Goal: Transaction & Acquisition: Book appointment/travel/reservation

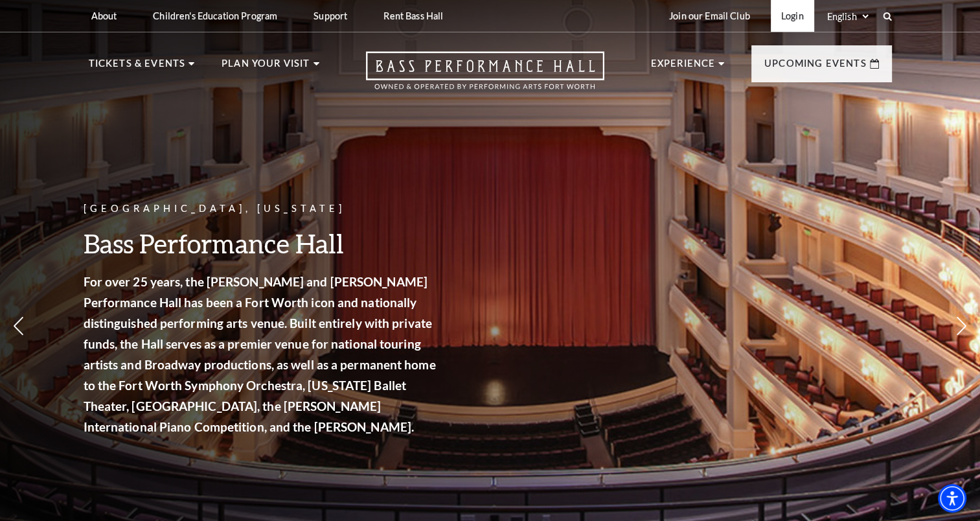
click at [785, 17] on link "Login" at bounding box center [792, 16] width 43 height 32
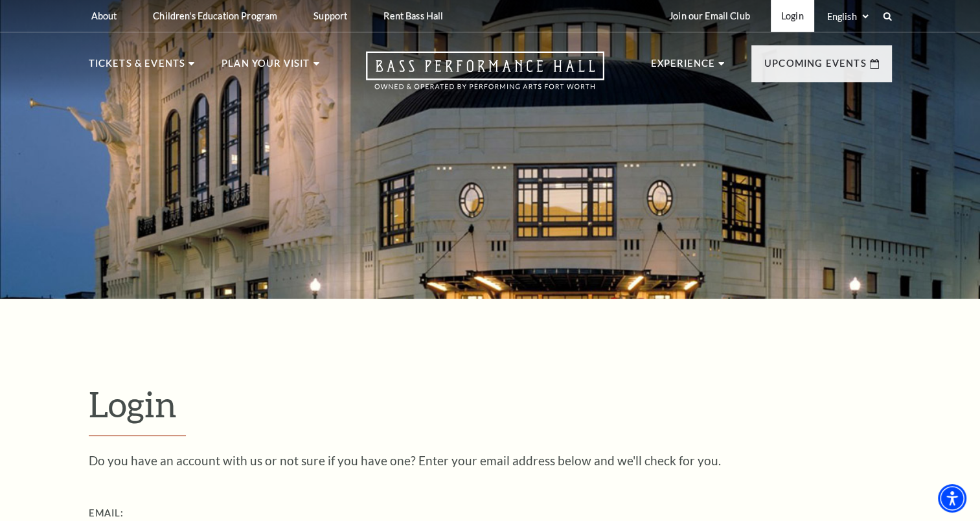
click at [792, 15] on link "Login" at bounding box center [792, 16] width 43 height 32
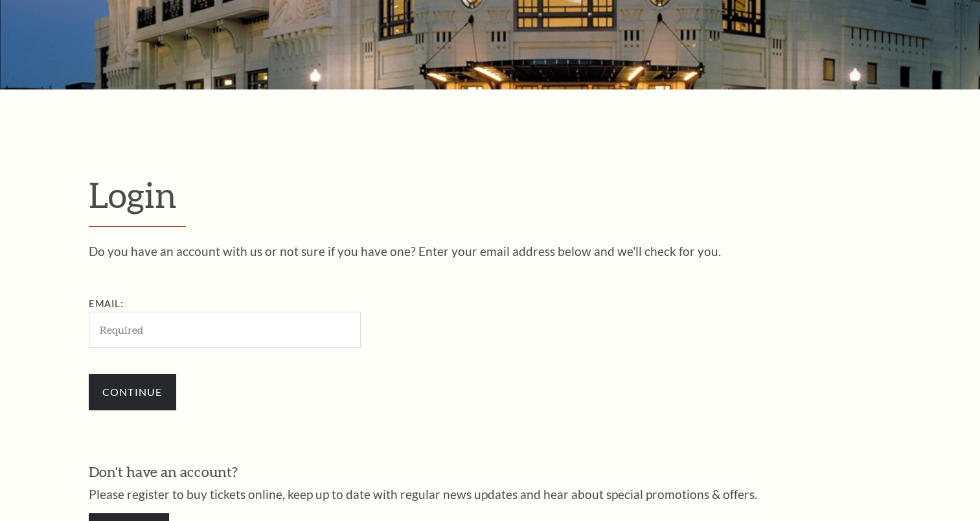
scroll to position [382, 0]
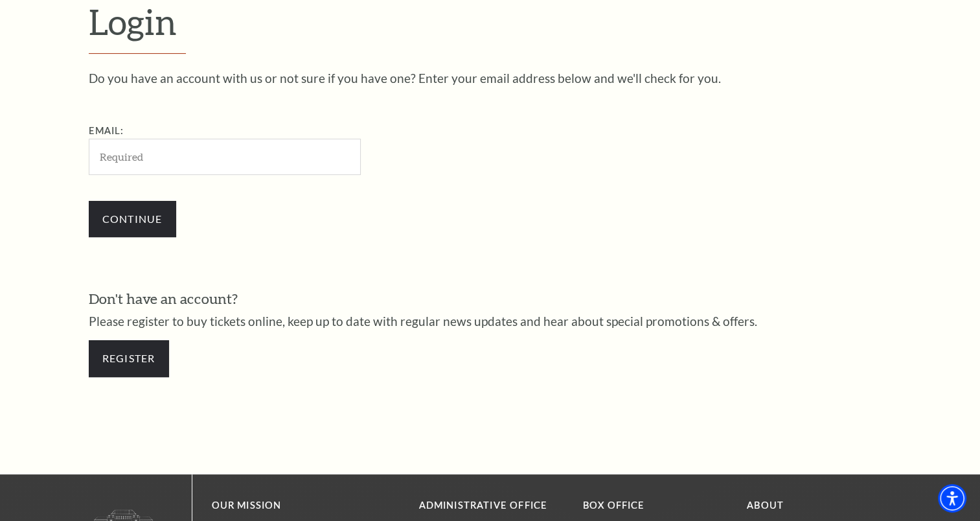
click at [312, 152] on input "Email:" at bounding box center [225, 157] width 272 height 36
type input "ted.farbisz@ey.com"
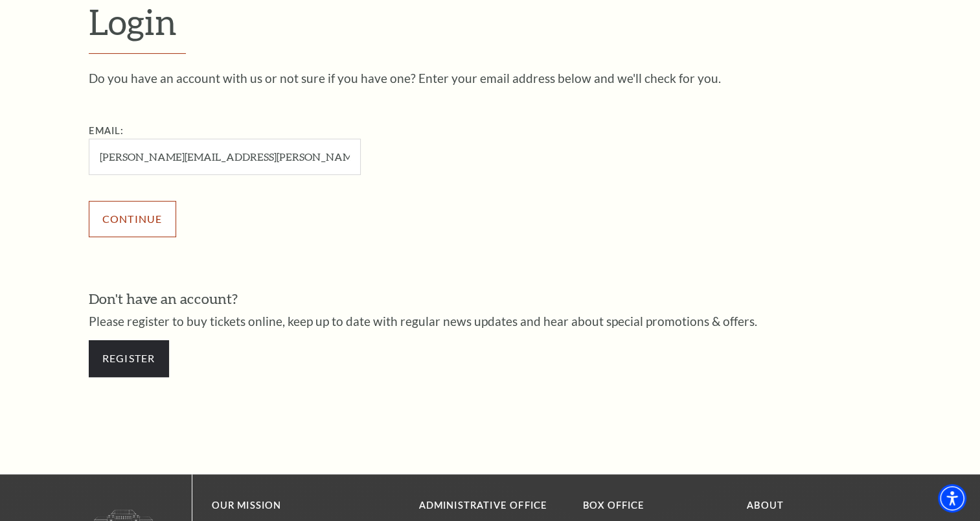
click at [160, 227] on input "Continue" at bounding box center [132, 219] width 87 height 36
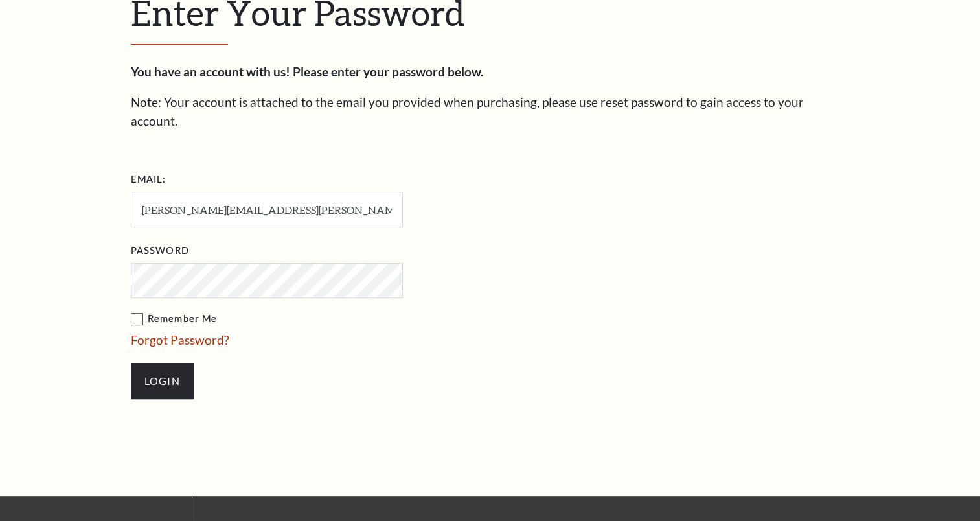
scroll to position [394, 0]
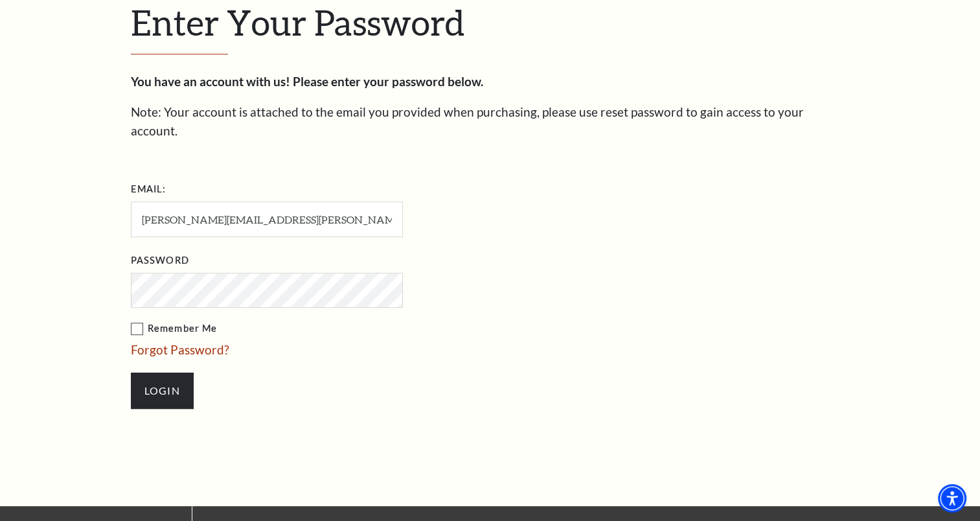
click at [140, 321] on label "Remember Me" at bounding box center [332, 329] width 402 height 16
click at [0, 0] on input "Remember Me" at bounding box center [0, 0] width 0 height 0
click at [150, 378] on input "Login" at bounding box center [162, 390] width 63 height 36
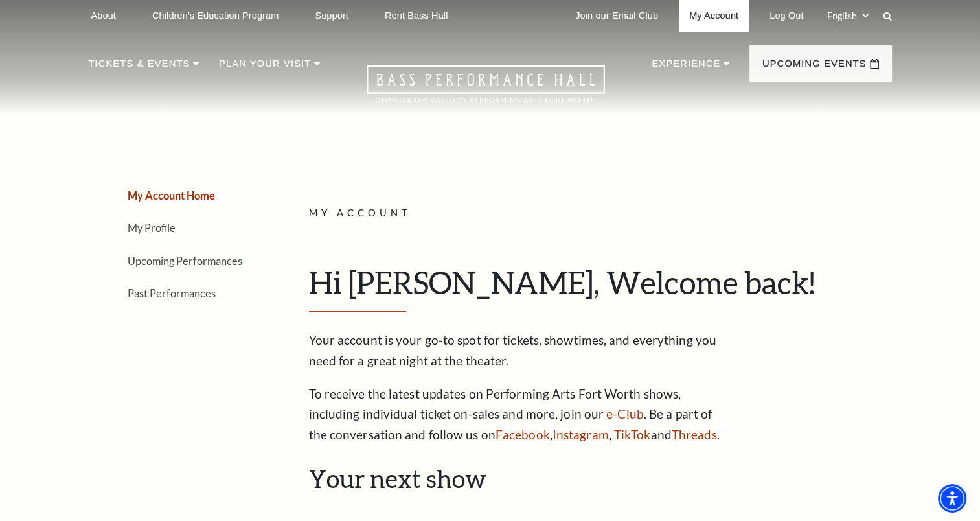
click at [701, 16] on link "My Account" at bounding box center [714, 16] width 70 height 32
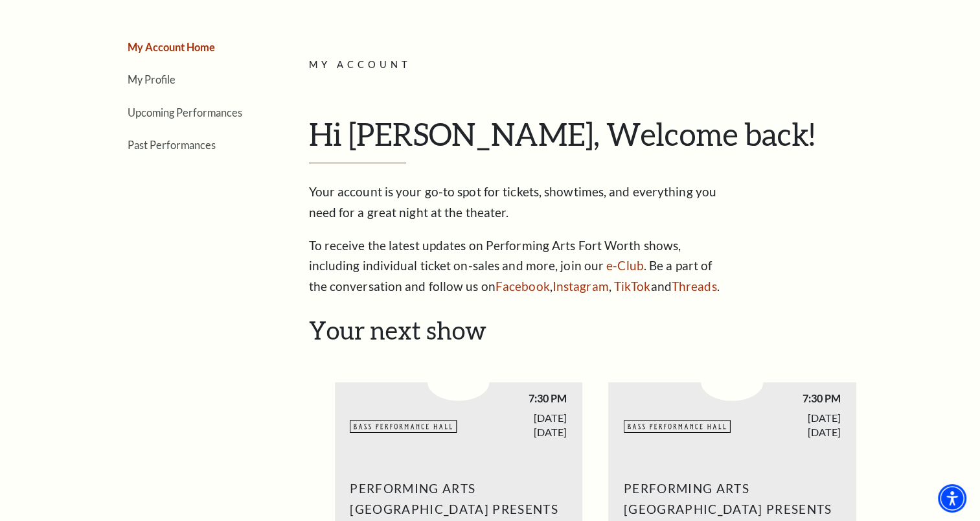
scroll to position [154, 0]
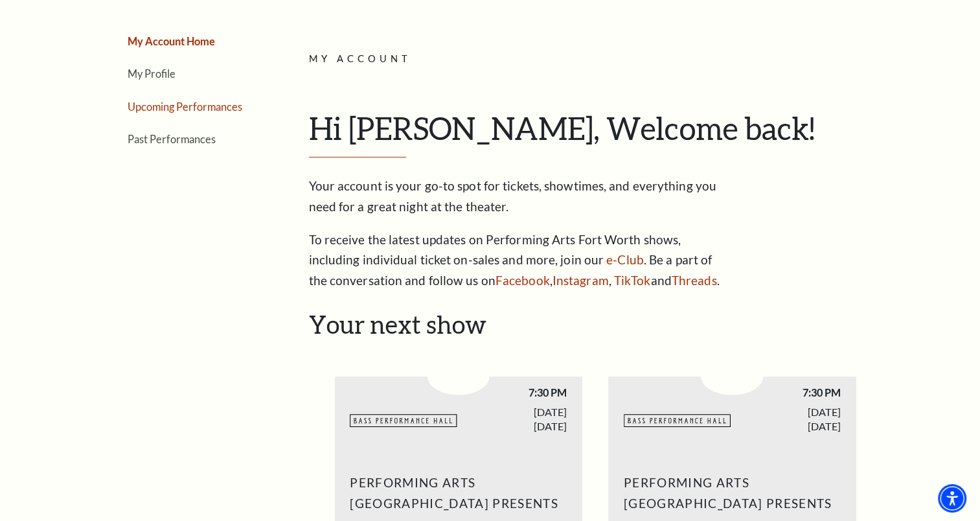
click at [183, 106] on link "Upcoming Performances" at bounding box center [185, 106] width 115 height 12
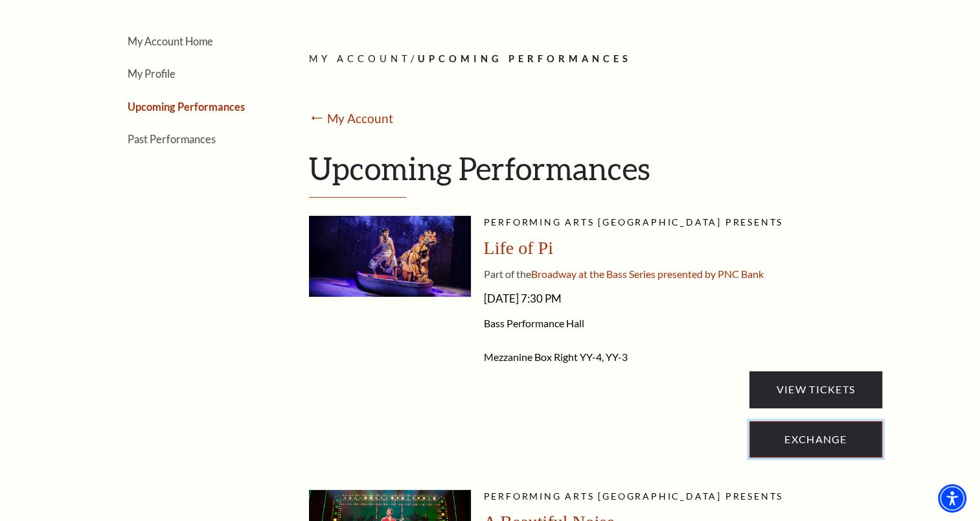
click at [804, 435] on link "Exchange" at bounding box center [815, 439] width 132 height 36
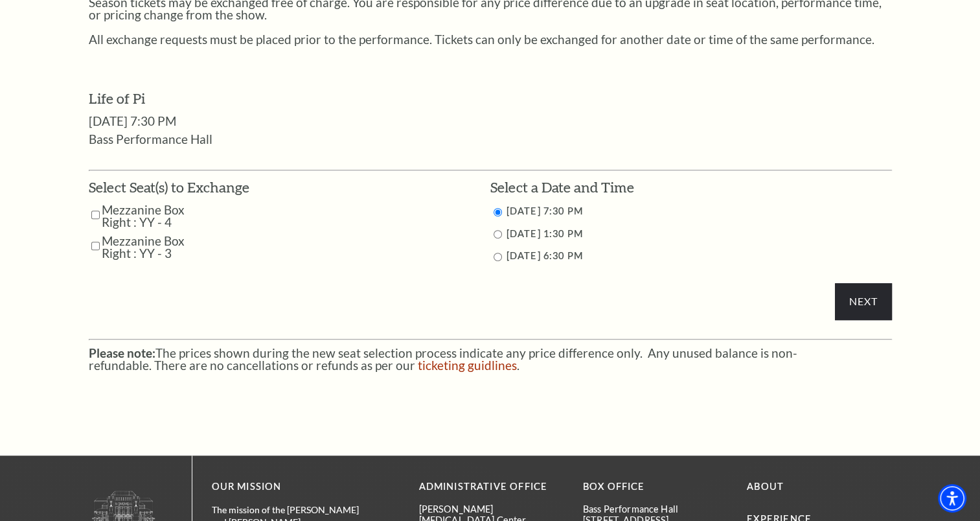
scroll to position [551, 0]
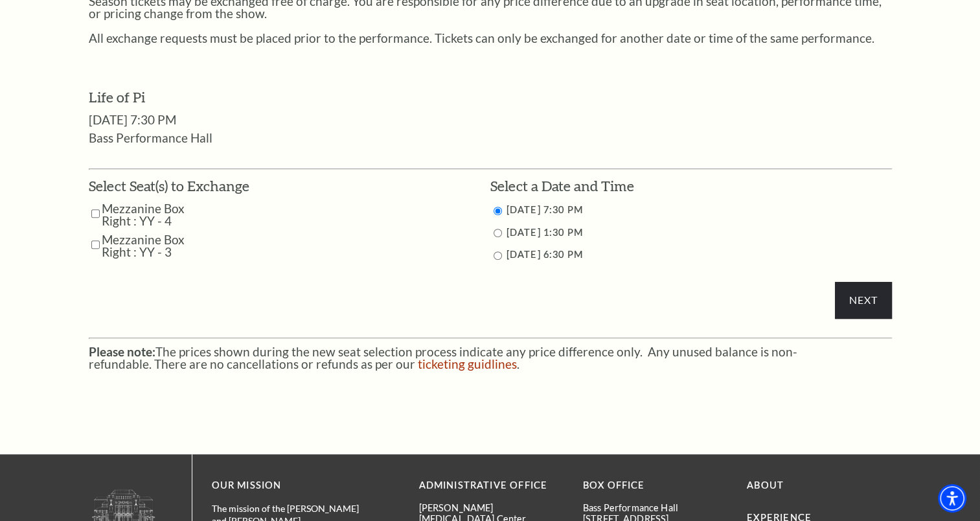
click at [95, 222] on input "Mezzanine Box Right : YY - 4" at bounding box center [95, 213] width 8 height 23
checkbox input "true"
click at [93, 244] on input "Mezzanine Box Right : YY - 3" at bounding box center [95, 244] width 8 height 23
checkbox input "true"
click at [855, 291] on input "Next" at bounding box center [863, 300] width 56 height 36
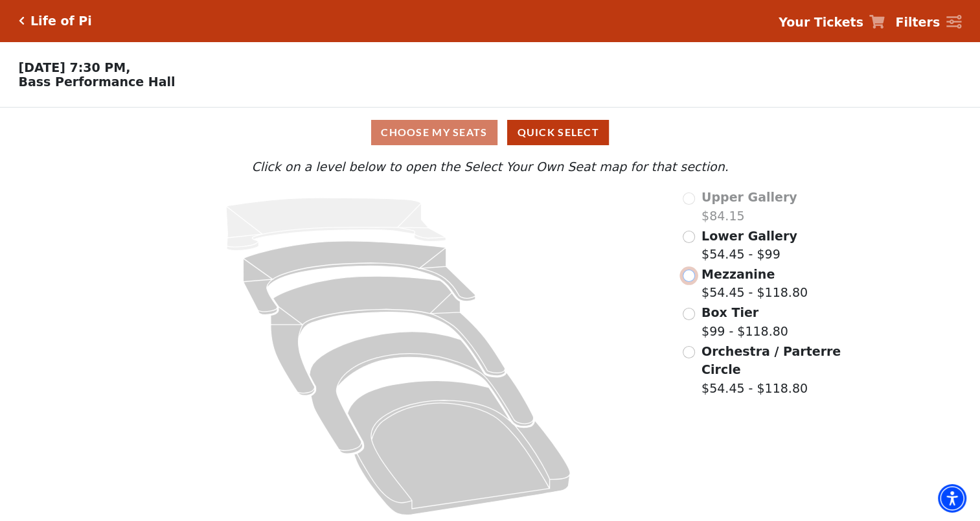
click at [690, 280] on input "Mezzanine$54.45 - $118.80\a" at bounding box center [689, 275] width 12 height 12
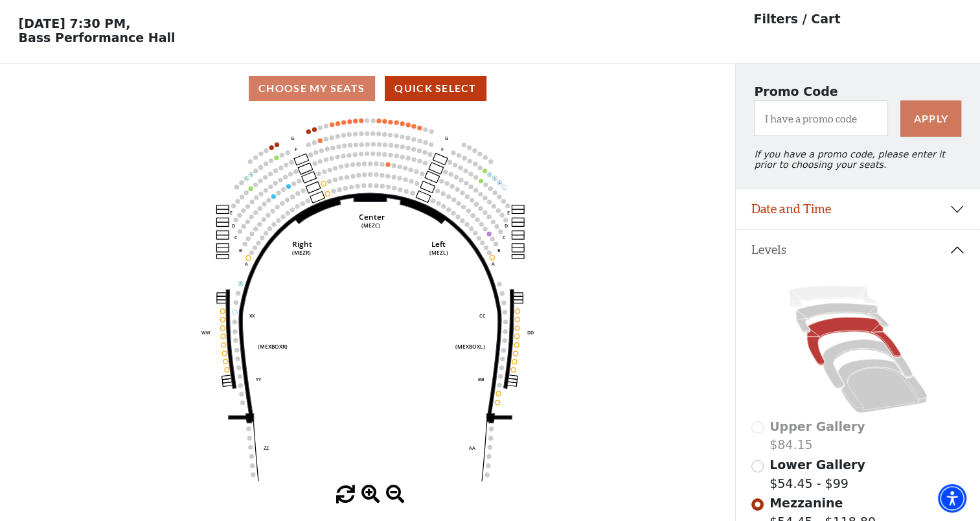
scroll to position [60, 0]
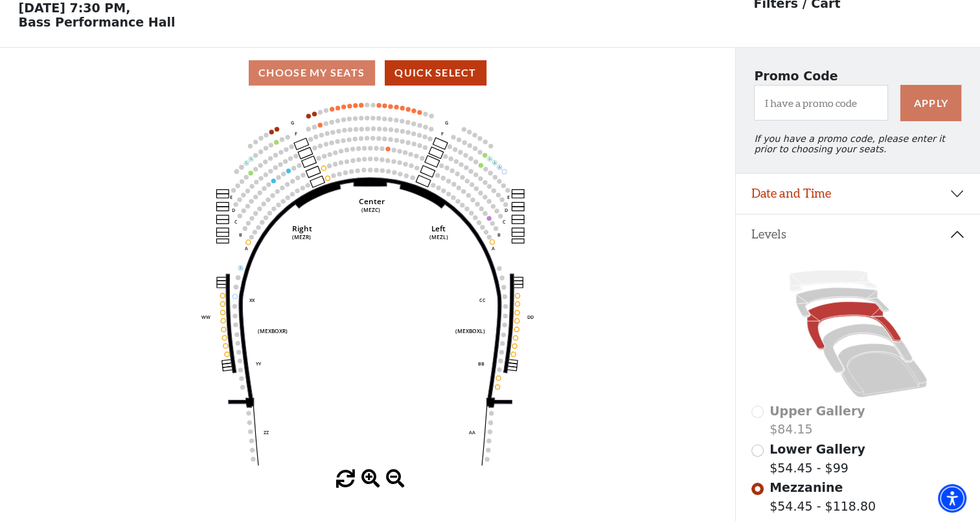
click at [298, 229] on text "Right" at bounding box center [301, 228] width 20 height 10
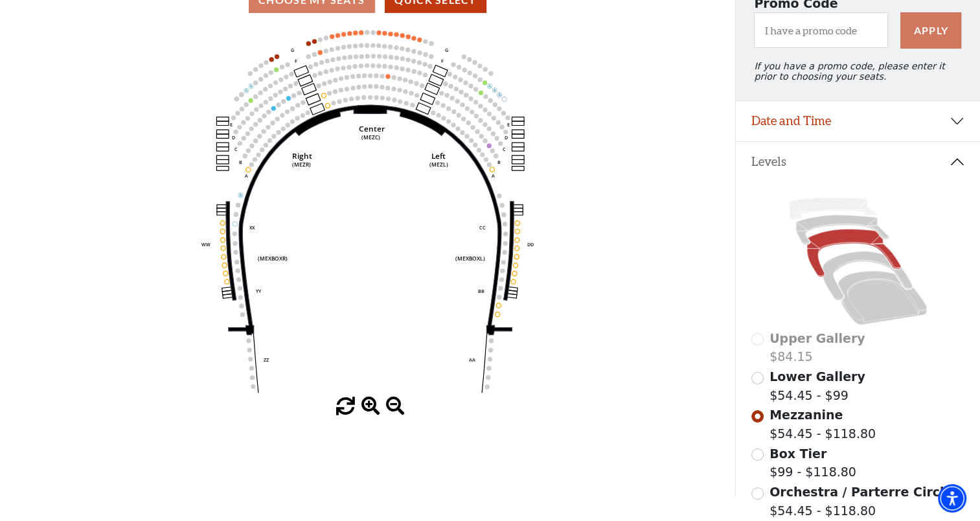
scroll to position [137, 0]
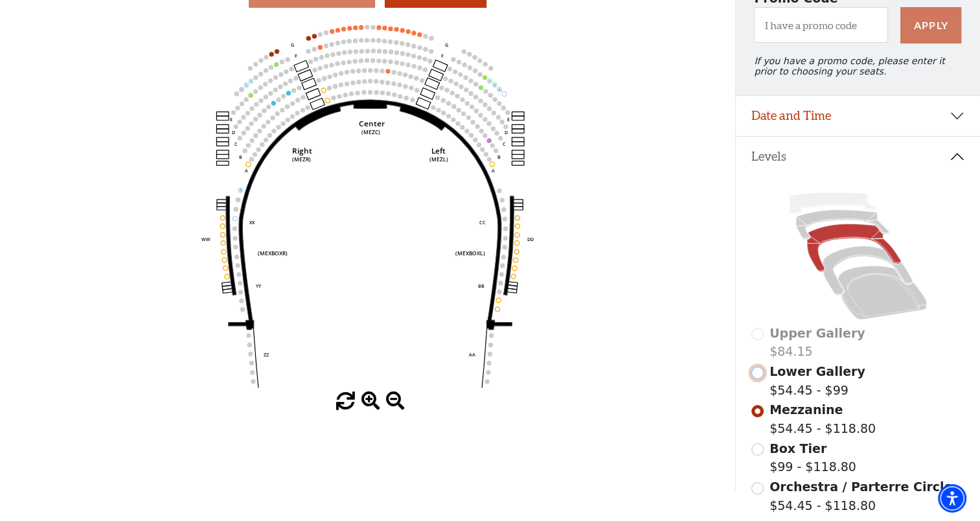
click at [757, 376] on input "Lower Gallery$54.45 - $99\a" at bounding box center [757, 373] width 12 height 12
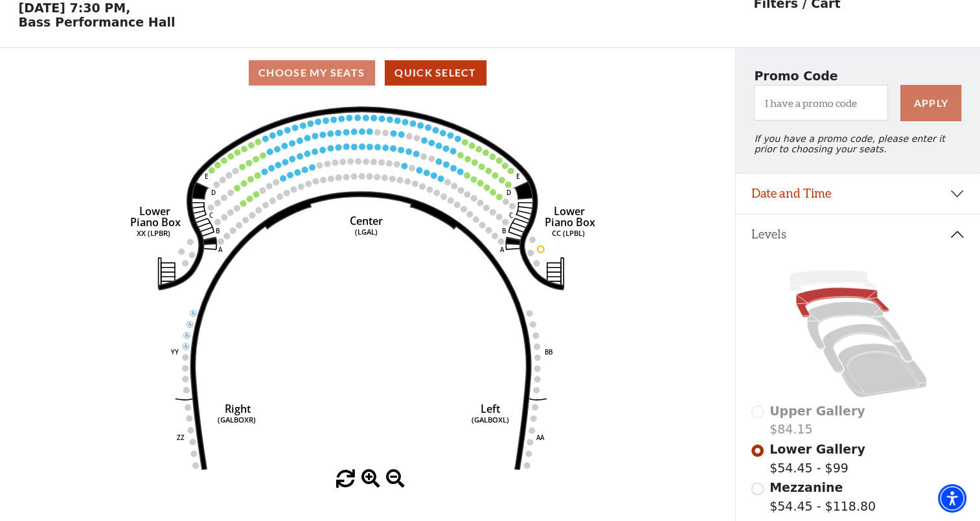
scroll to position [281, 0]
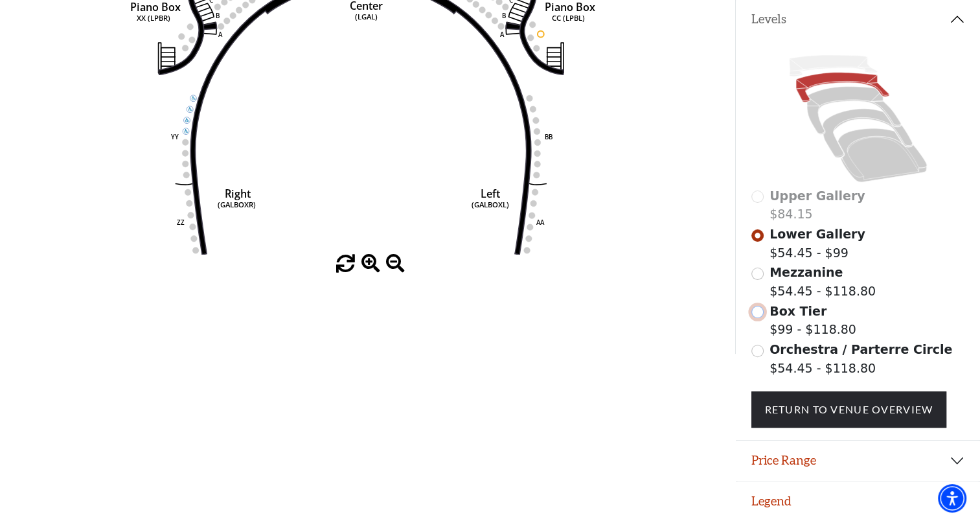
click at [760, 311] on input "Box Tier$99 - $118.80\a" at bounding box center [757, 312] width 12 height 12
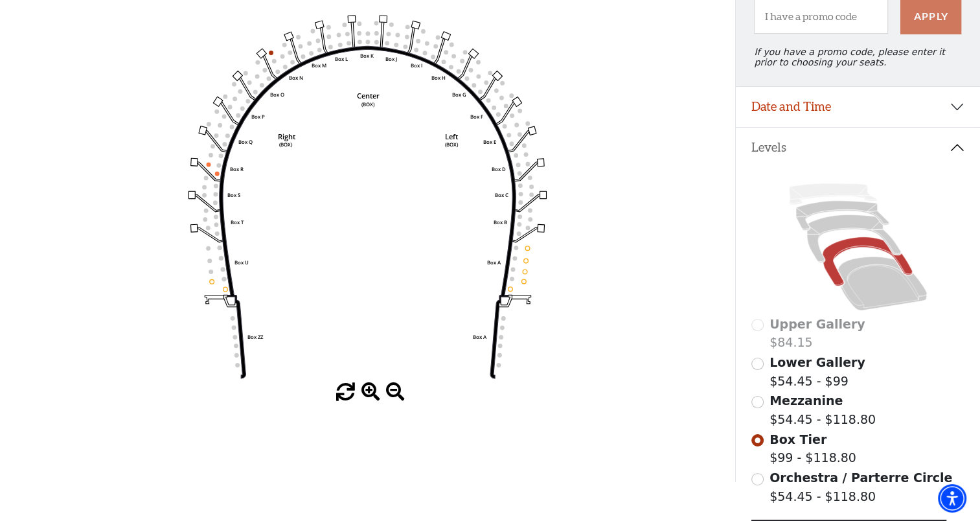
scroll to position [189, 0]
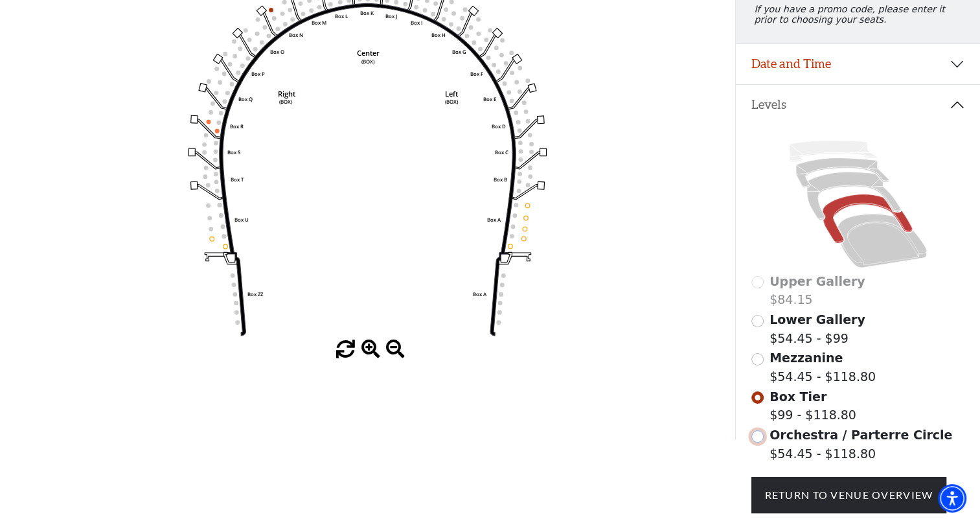
click at [760, 442] on input "Orchestra / Parterre Circle$54.45 - $118.80\a" at bounding box center [757, 436] width 12 height 12
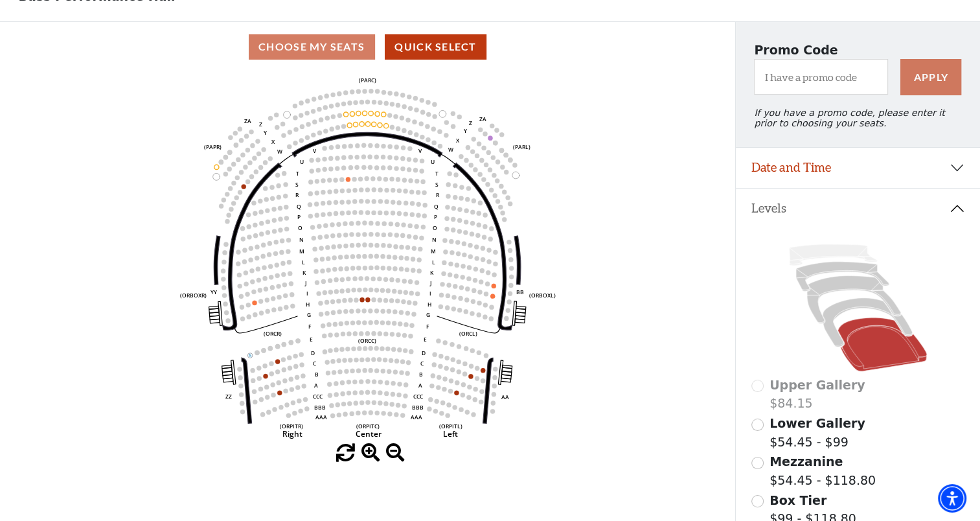
scroll to position [198, 0]
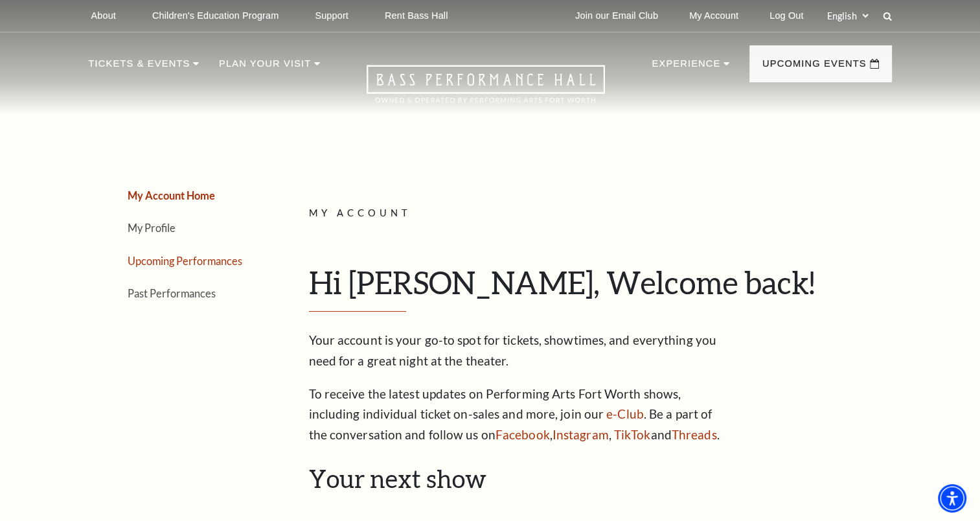
click at [164, 259] on link "Upcoming Performances" at bounding box center [185, 261] width 115 height 12
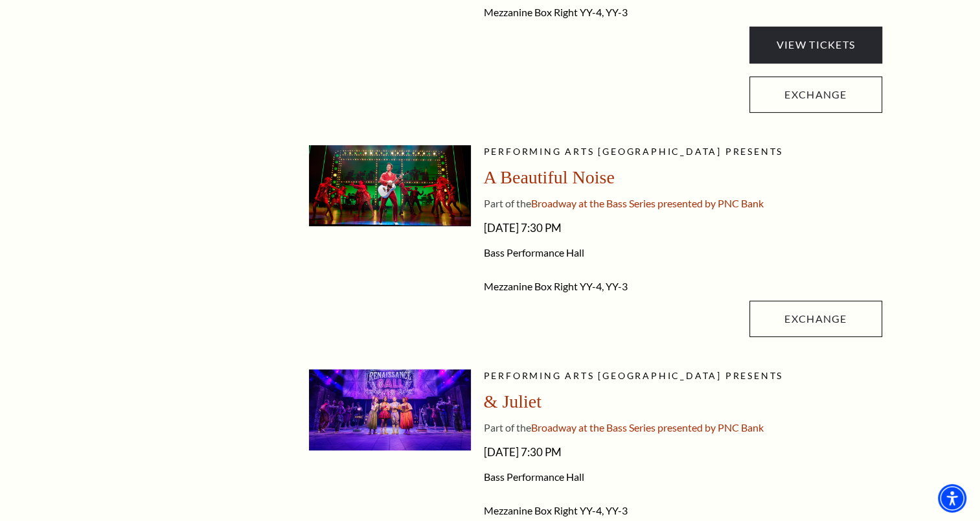
scroll to position [503, 0]
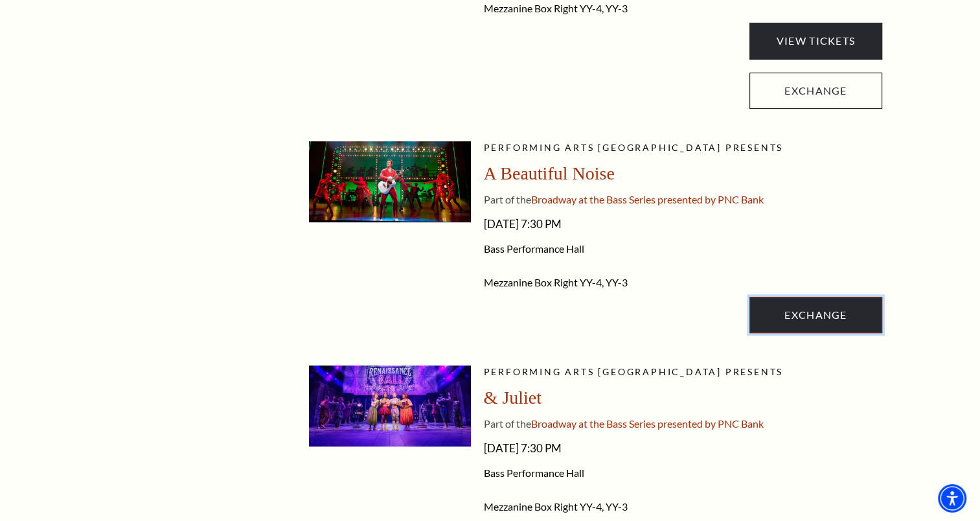
click at [808, 313] on link "Exchange" at bounding box center [815, 315] width 132 height 36
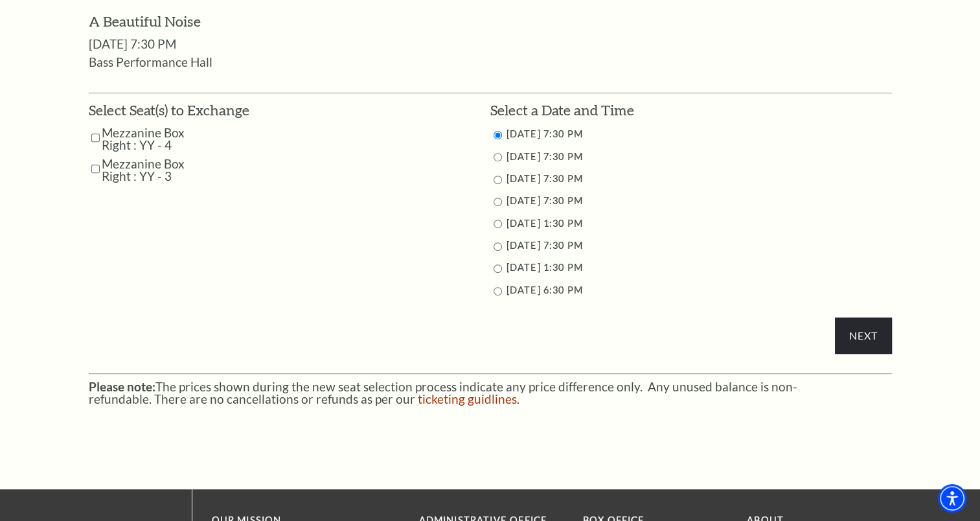
scroll to position [630, 0]
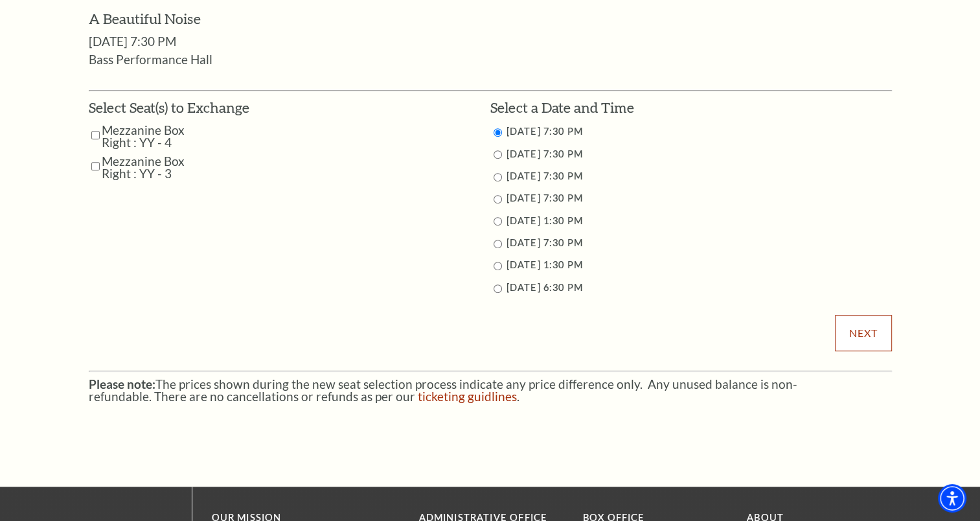
click at [865, 329] on input "Next" at bounding box center [863, 333] width 56 height 36
click at [95, 130] on input "Mezzanine Box Right : YY - 4" at bounding box center [95, 135] width 8 height 23
checkbox input "true"
click at [97, 168] on input "Mezzanine Box Right : YY - 3" at bounding box center [95, 166] width 8 height 23
checkbox input "true"
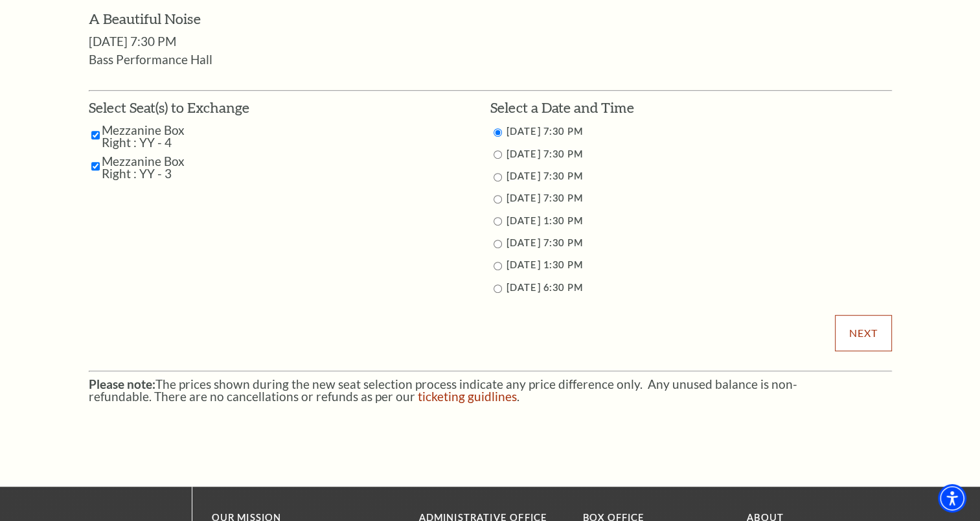
click at [866, 337] on input "Next" at bounding box center [863, 333] width 56 height 36
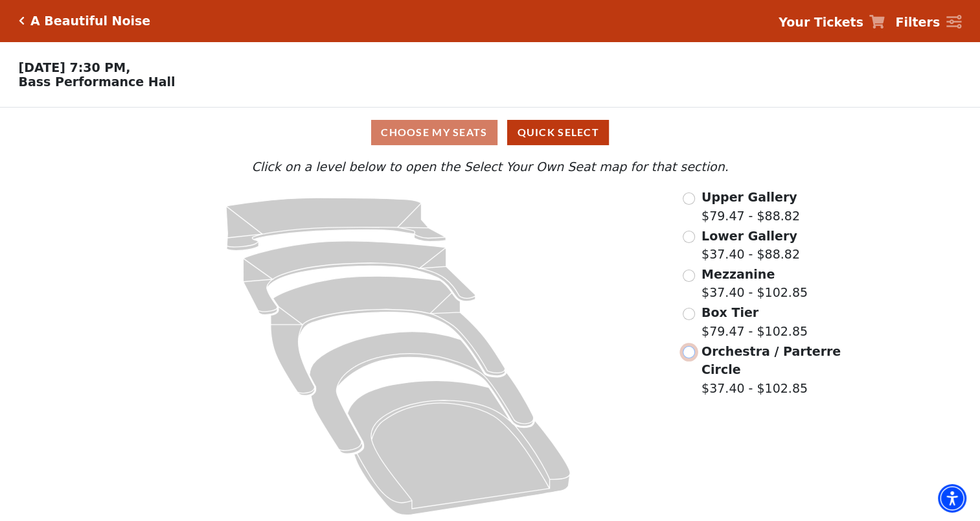
click at [694, 357] on input "Orchestra / Parterre Circle$37.40 - $102.85\a" at bounding box center [689, 352] width 12 height 12
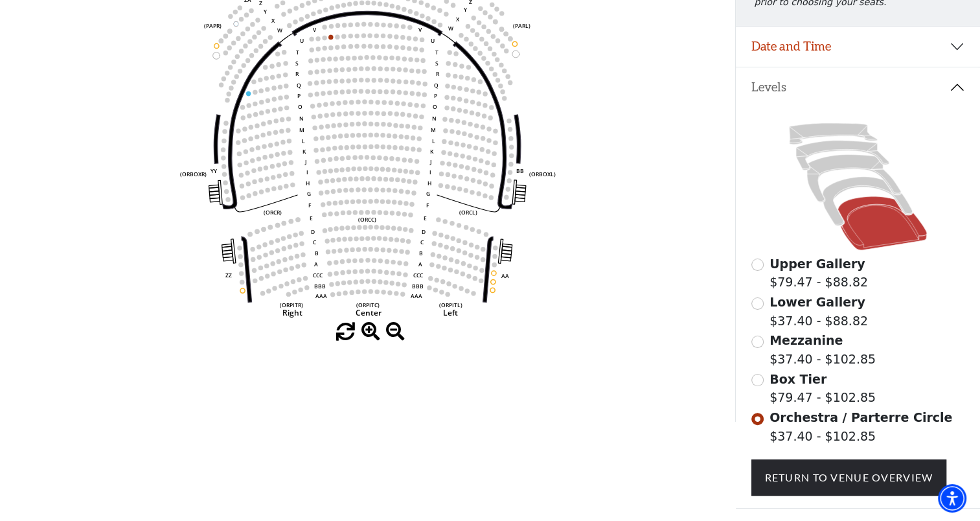
scroll to position [233, 0]
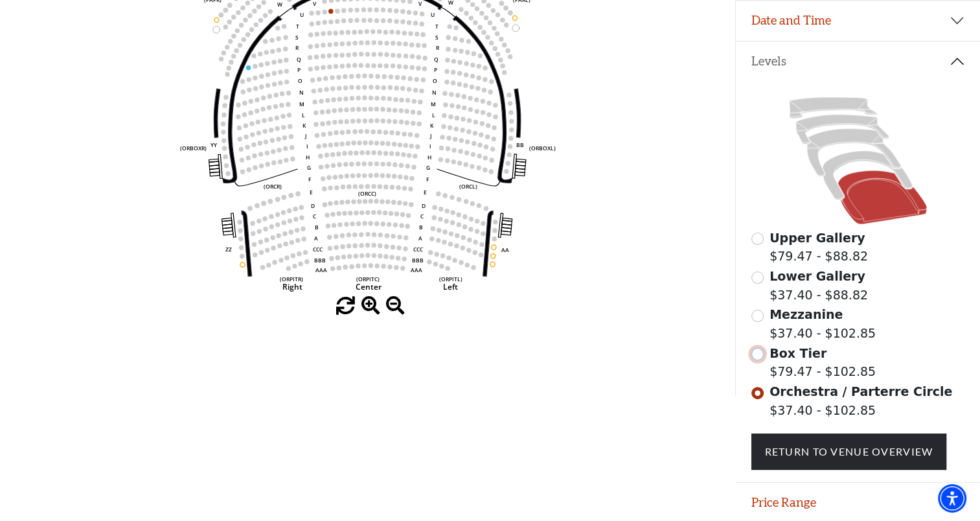
click at [758, 360] on input "Box Tier$79.47 - $102.85\a" at bounding box center [757, 354] width 12 height 12
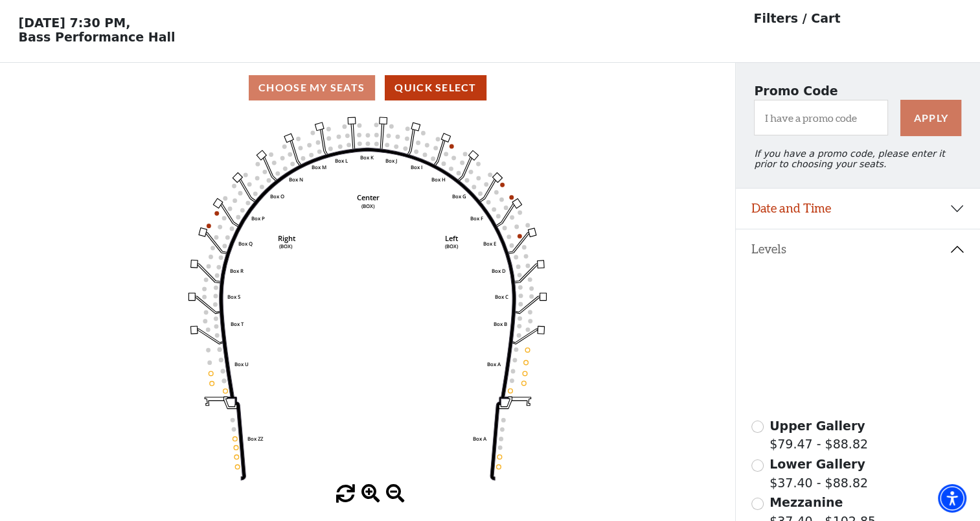
scroll to position [60, 0]
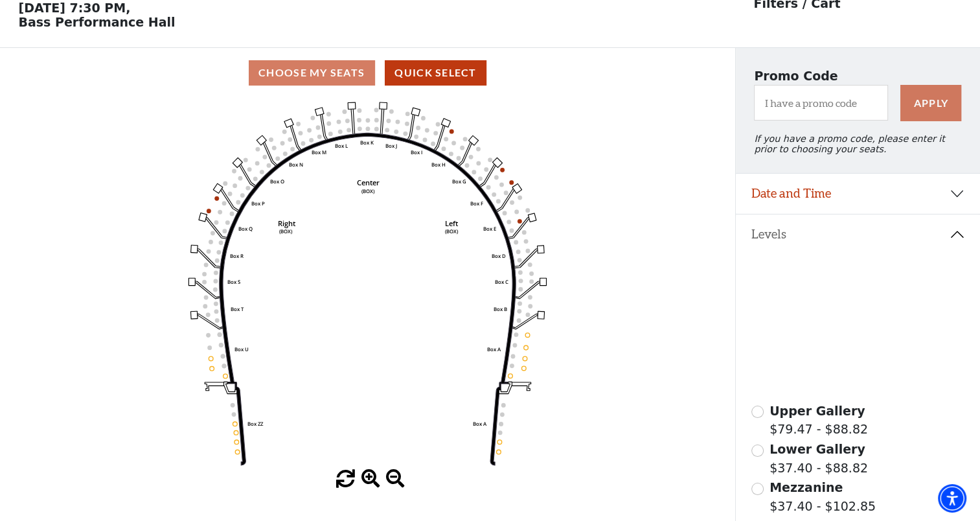
click at [763, 501] on div "Mezzanine $37.40 - $102.85" at bounding box center [858, 496] width 214 height 37
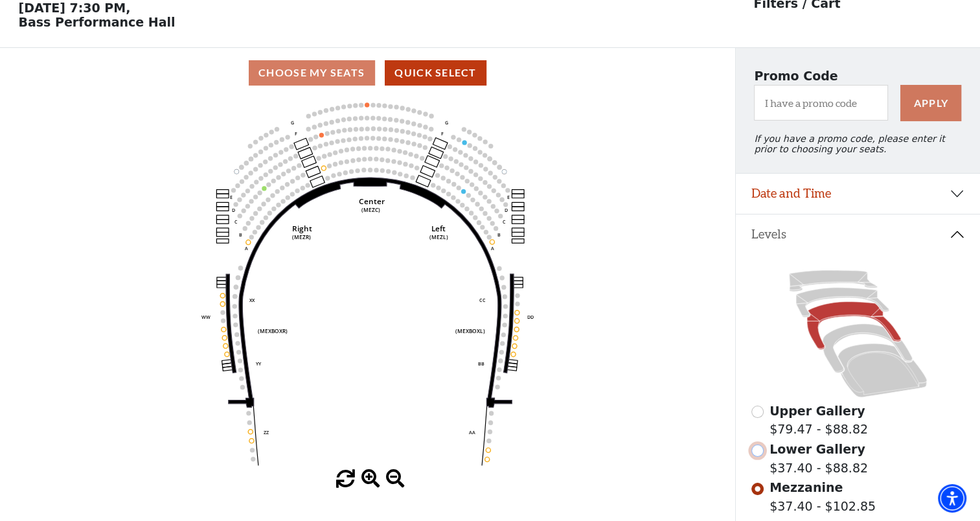
click at [762, 457] on input "Lower Gallery$37.40 - $88.82\a" at bounding box center [757, 450] width 12 height 12
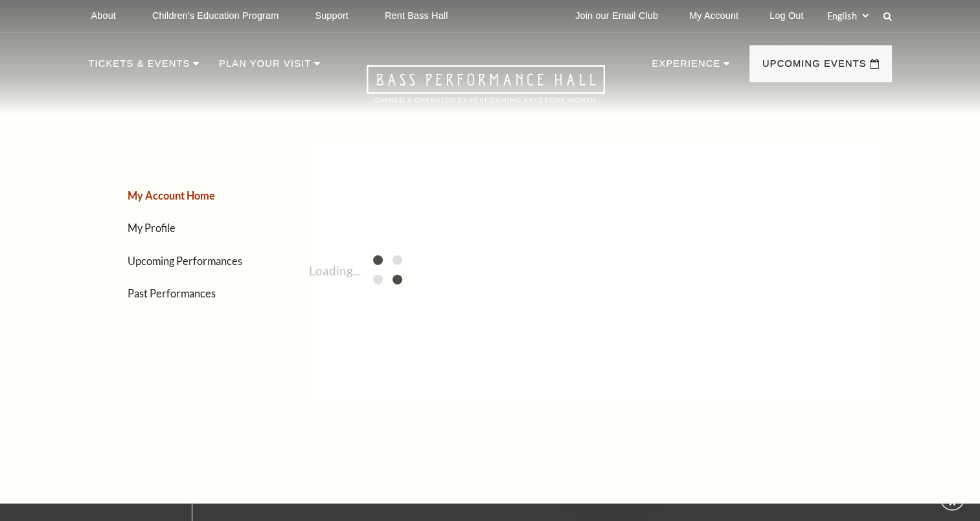
scroll to position [355, 0]
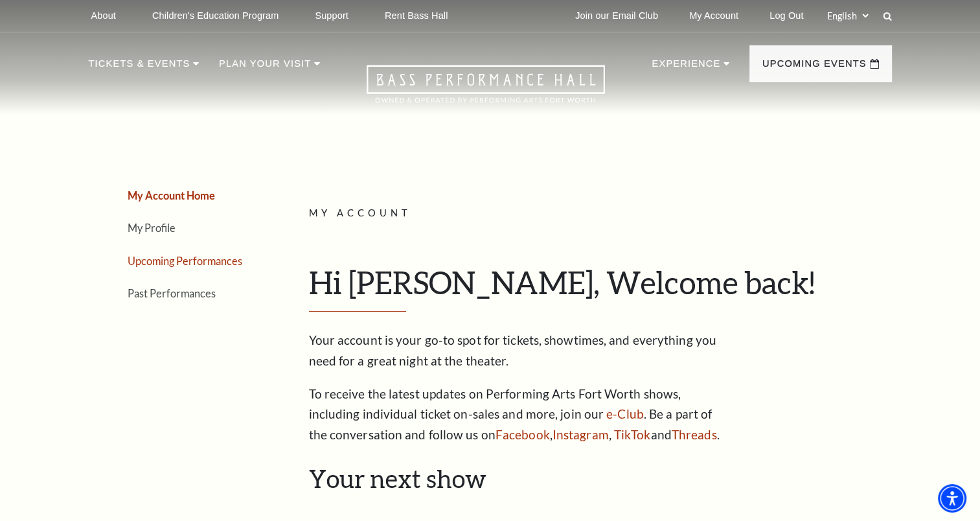
click at [166, 260] on link "Upcoming Performances" at bounding box center [185, 261] width 115 height 12
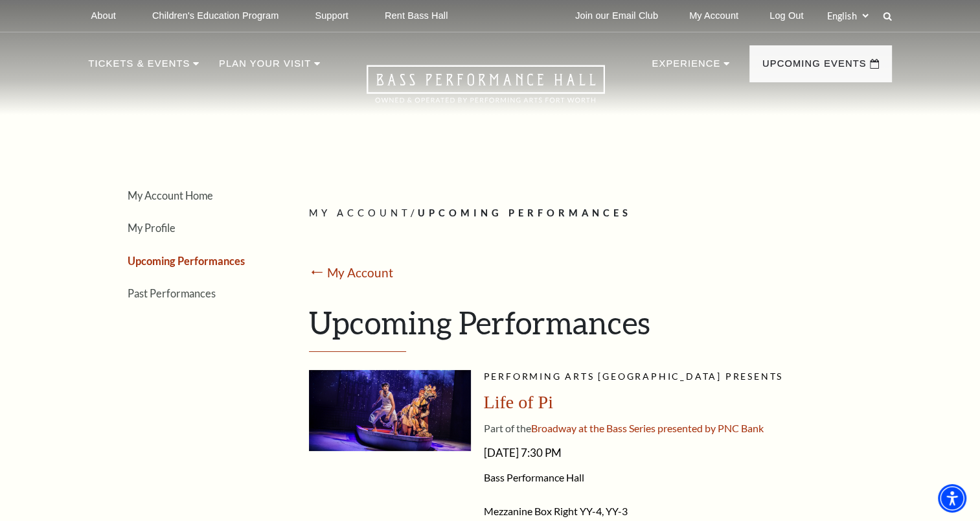
scroll to position [455, 0]
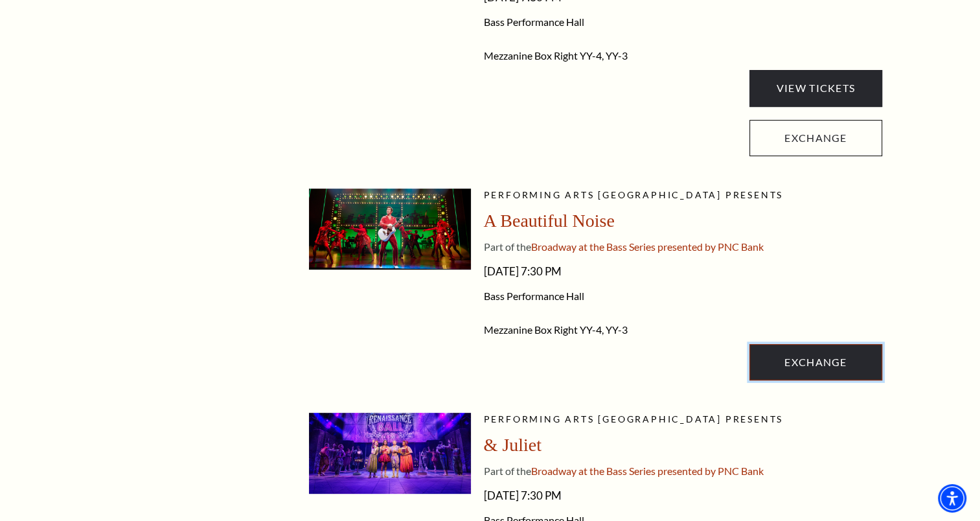
click at [790, 361] on link "Exchange" at bounding box center [815, 362] width 132 height 36
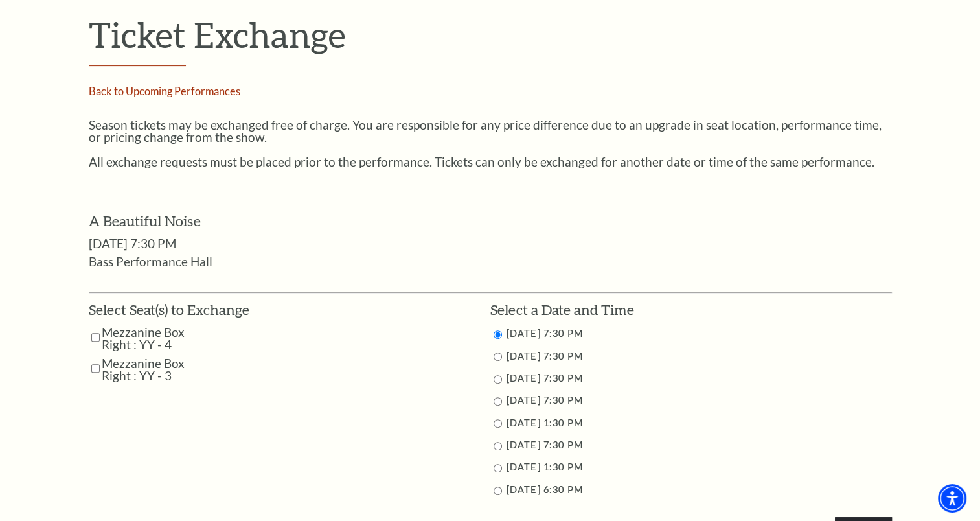
scroll to position [455, 0]
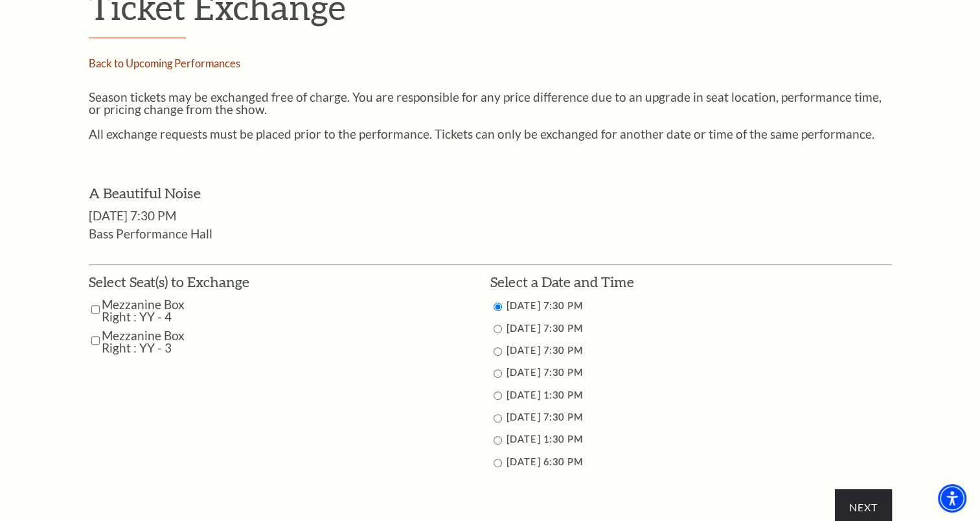
click at [97, 310] on input "Mezzanine Box Right : YY - 4" at bounding box center [95, 309] width 8 height 23
checkbox input "true"
click at [96, 342] on input "Mezzanine Box Right : YY - 3" at bounding box center [95, 340] width 8 height 23
checkbox input "true"
click at [495, 329] on input "10/29/2025 7:30 PM" at bounding box center [498, 328] width 8 height 8
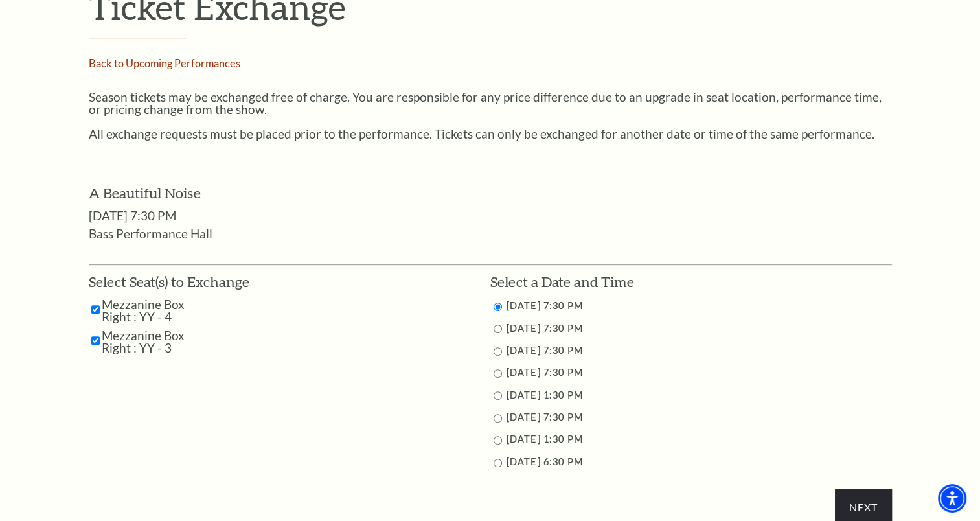
radio input "true"
click at [860, 501] on input "Next" at bounding box center [863, 507] width 56 height 36
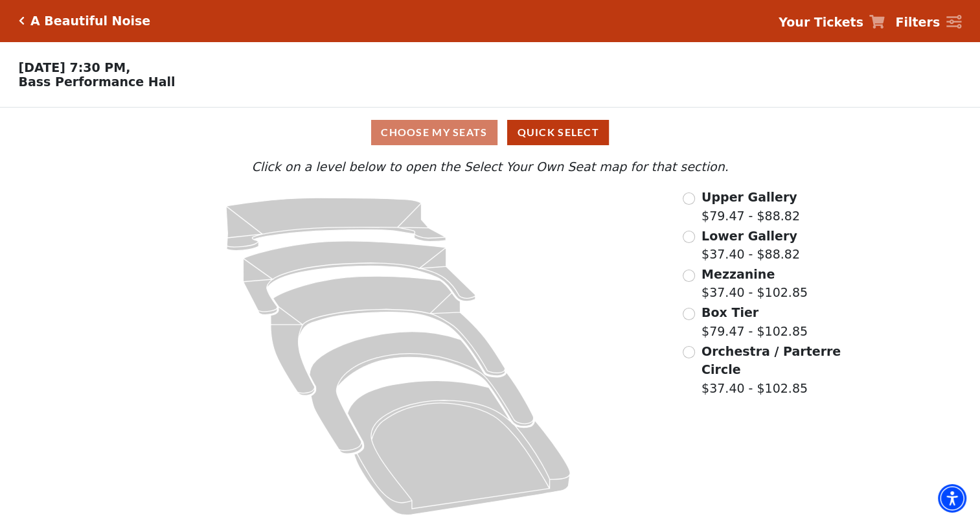
click at [696, 355] on div "Orchestra / Parterre Circle $37.40 - $102.85" at bounding box center [763, 370] width 160 height 56
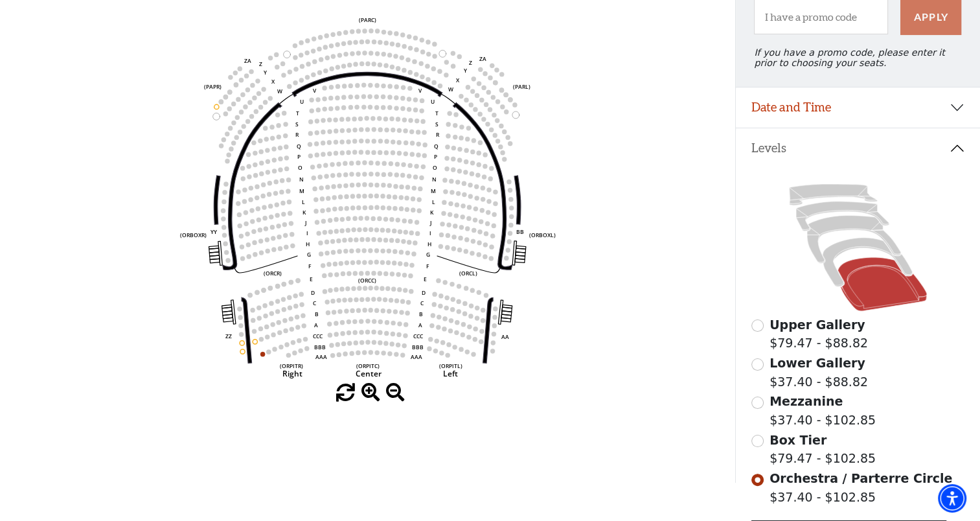
scroll to position [155, 0]
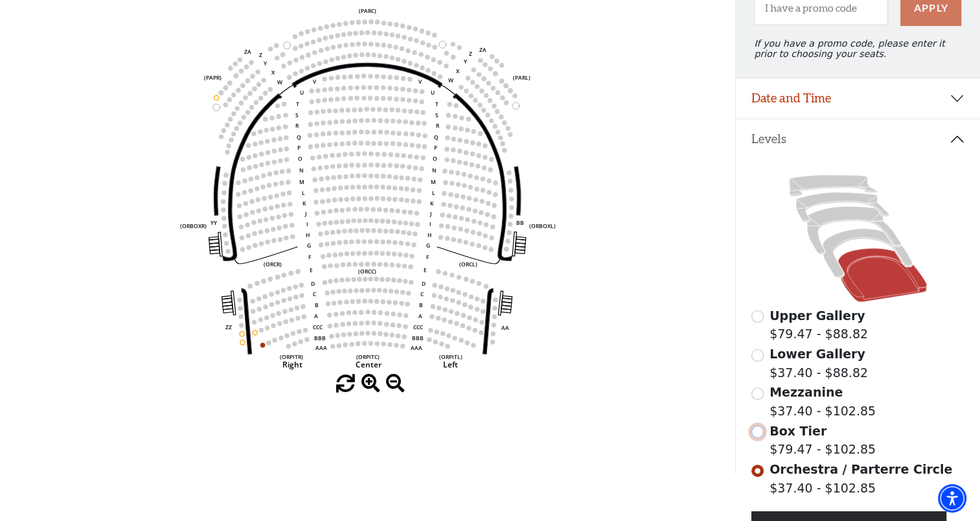
click at [760, 438] on input "Box Tier$79.47 - $102.85\a" at bounding box center [757, 432] width 12 height 12
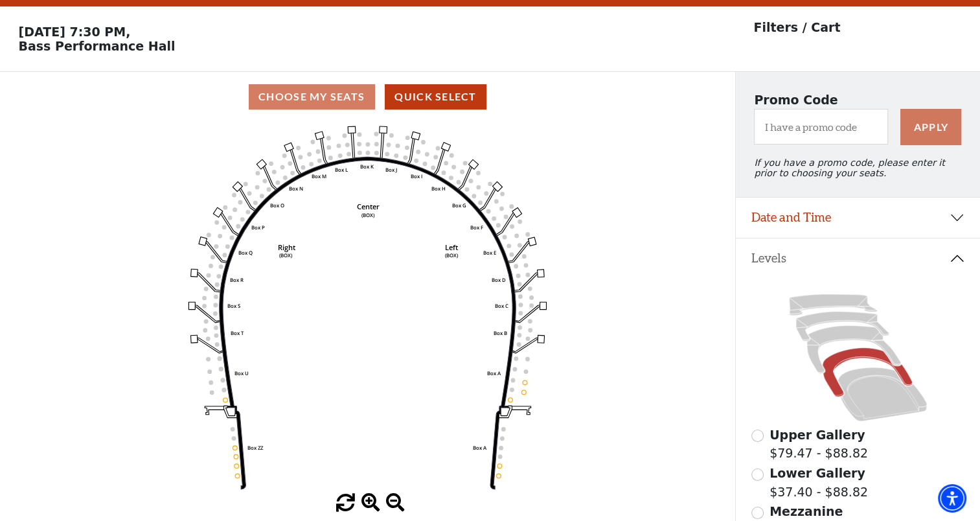
scroll to position [60, 0]
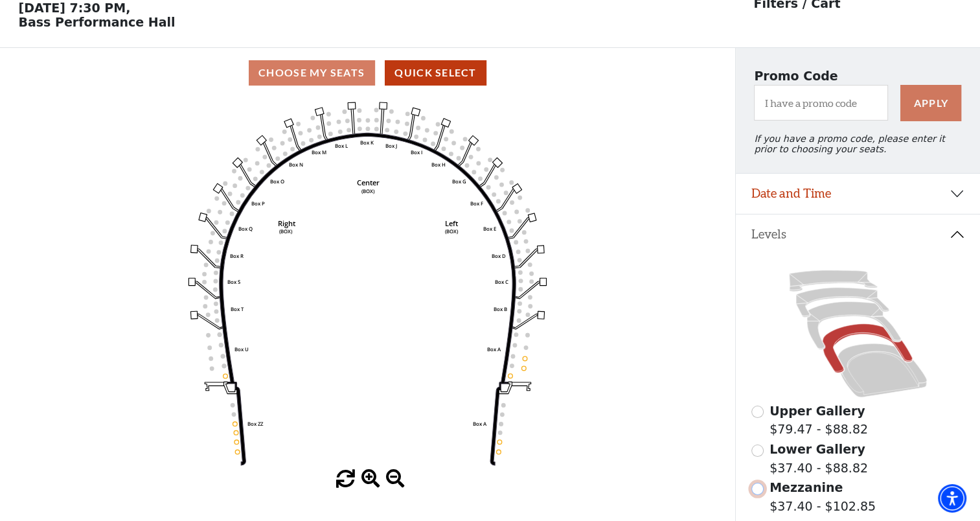
click at [760, 492] on input "Mezzanine$37.40 - $102.85\a" at bounding box center [757, 489] width 12 height 12
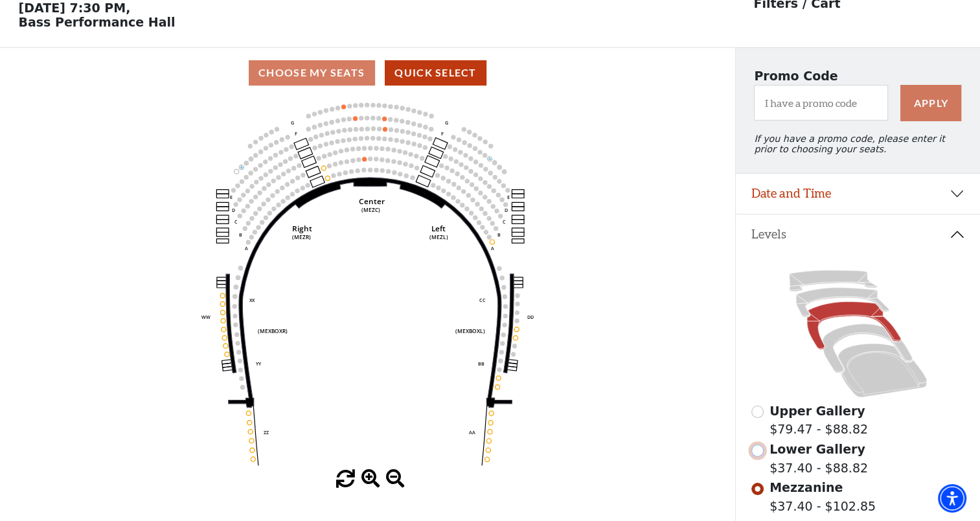
click at [760, 457] on input "Lower Gallery$37.40 - $88.82\a" at bounding box center [757, 450] width 12 height 12
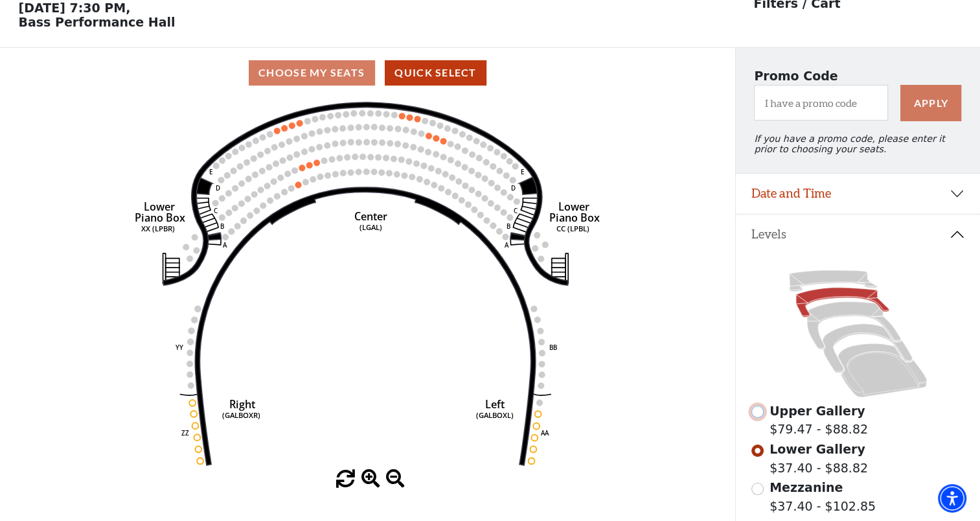
click at [761, 418] on input "Upper Gallery$79.47 - $88.82\a" at bounding box center [757, 411] width 12 height 12
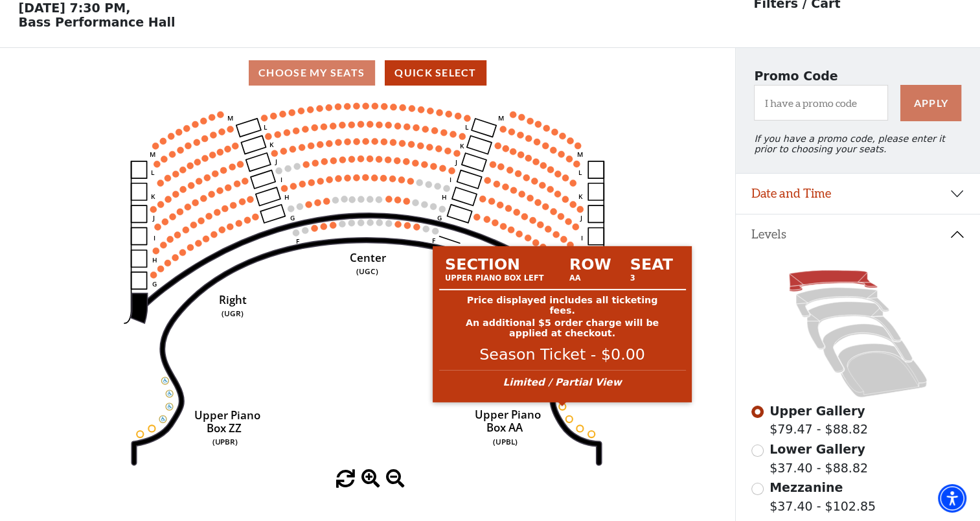
click at [562, 409] on circle at bounding box center [562, 406] width 6 height 6
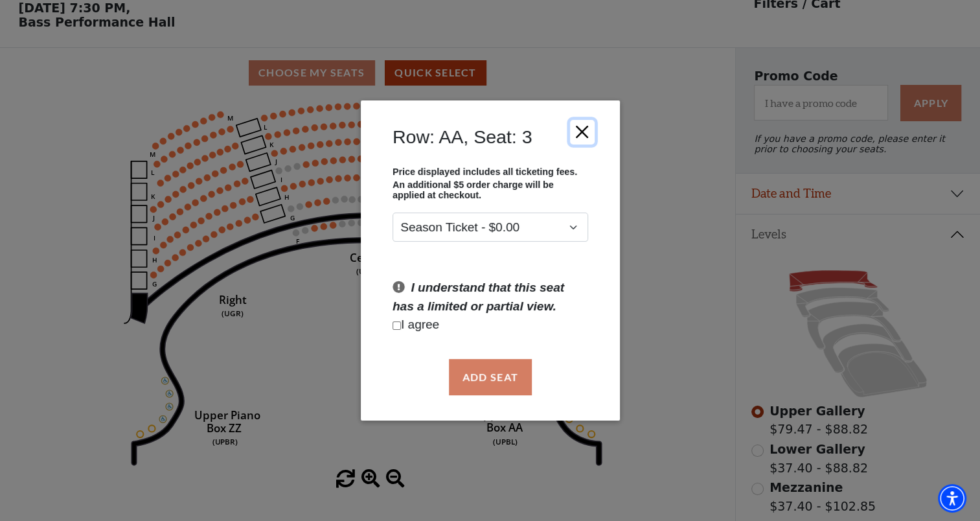
click at [585, 128] on button "Close" at bounding box center [581, 131] width 25 height 25
